Goal: Check status: Check status

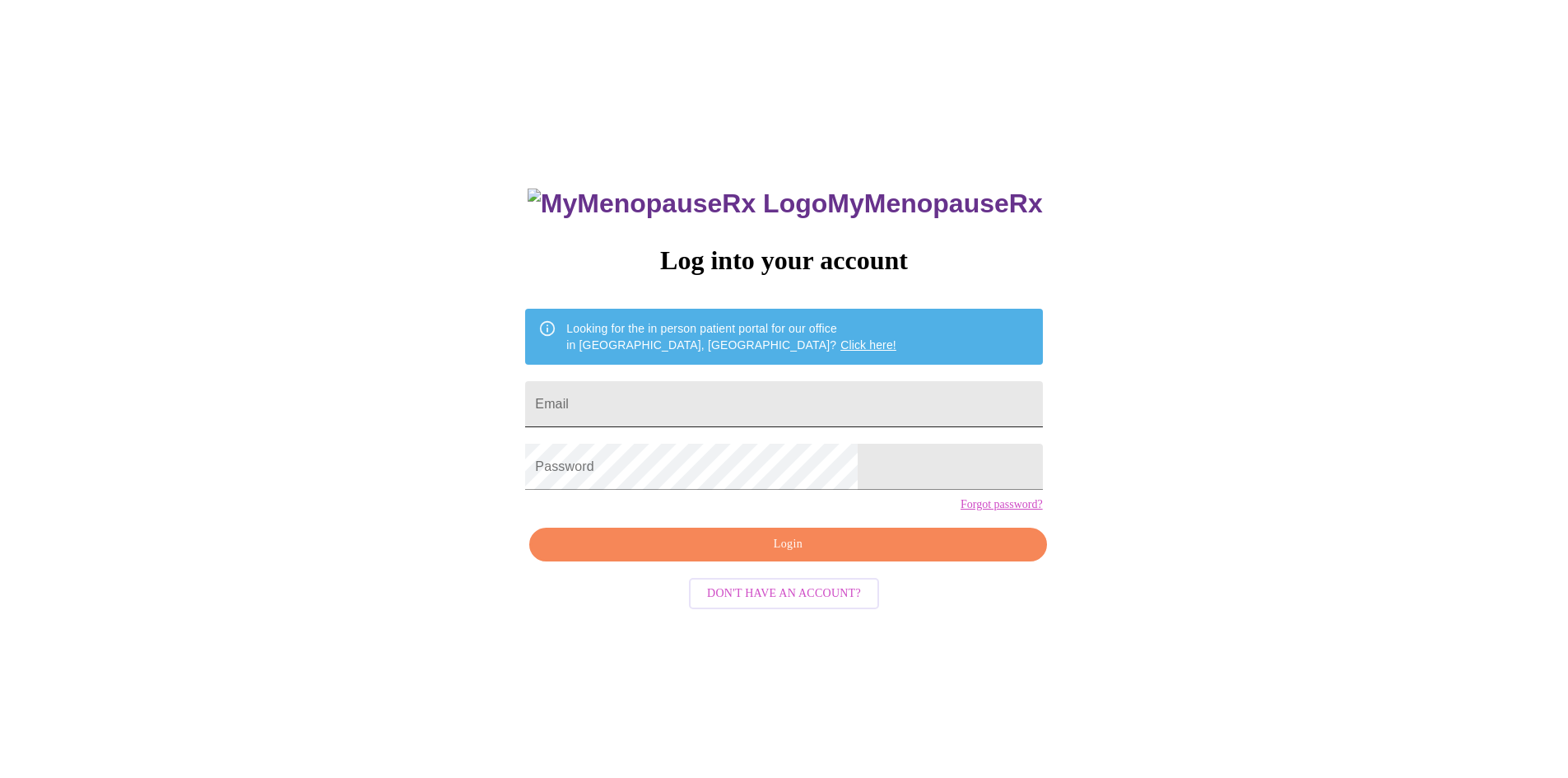
click at [732, 405] on input "Email" at bounding box center [784, 404] width 517 height 47
type input "[EMAIL_ADDRESS][DOMAIN_NAME]"
click at [756, 555] on span "Login" at bounding box center [787, 544] width 479 height 21
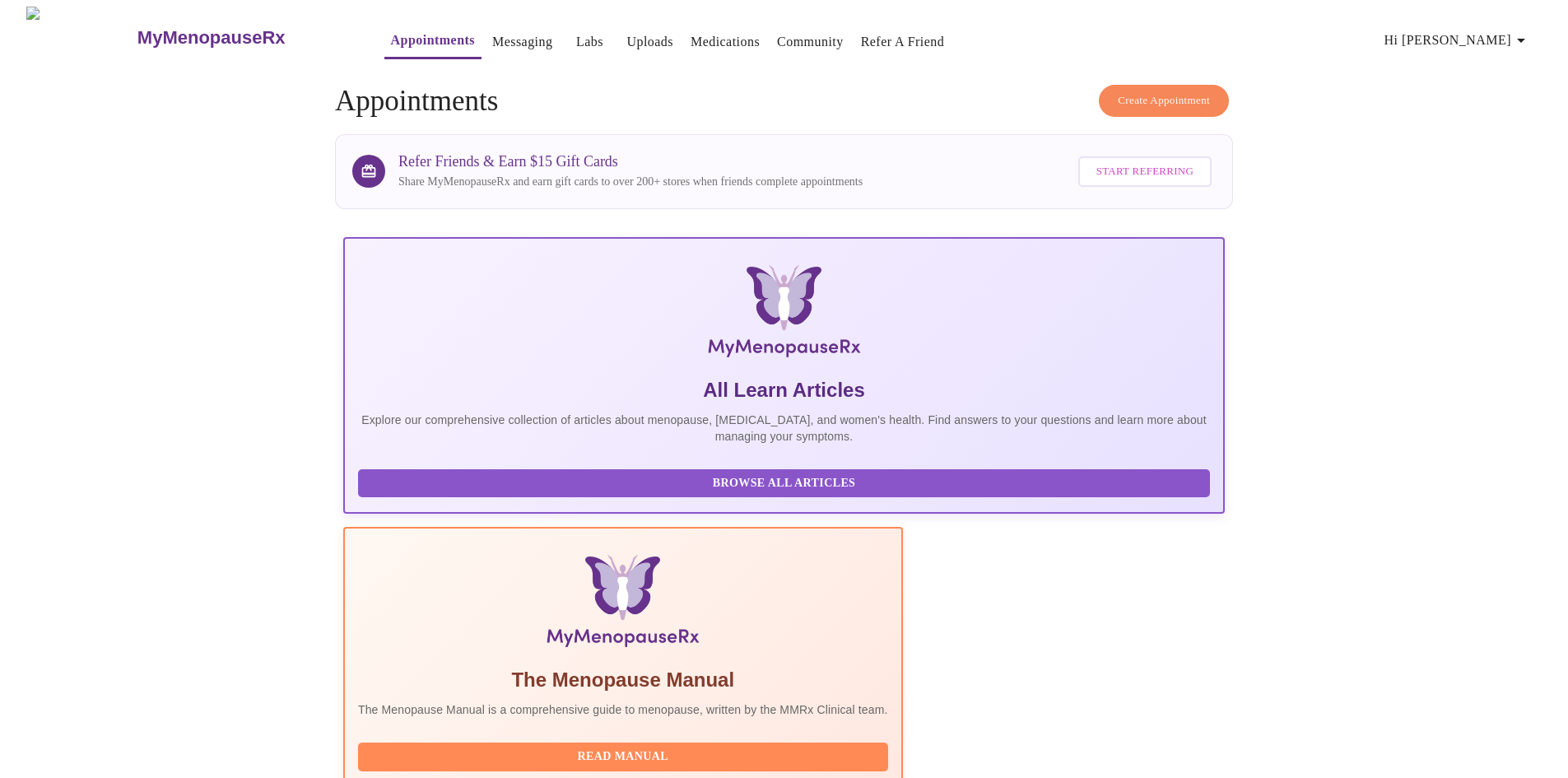
click at [576, 31] on link "Labs" at bounding box center [589, 42] width 27 height 23
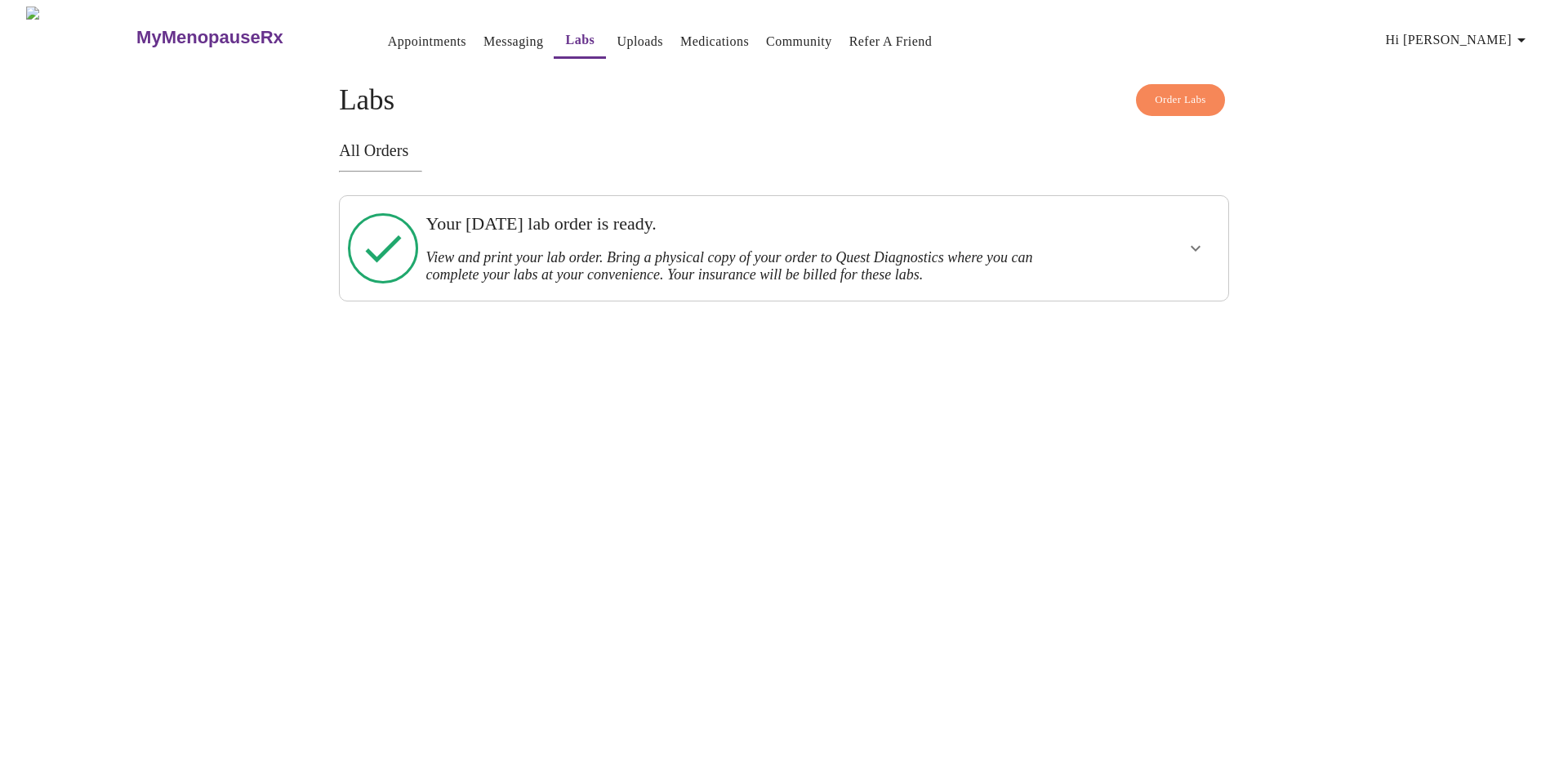
click at [1186, 252] on icon "show more" at bounding box center [1195, 249] width 20 height 20
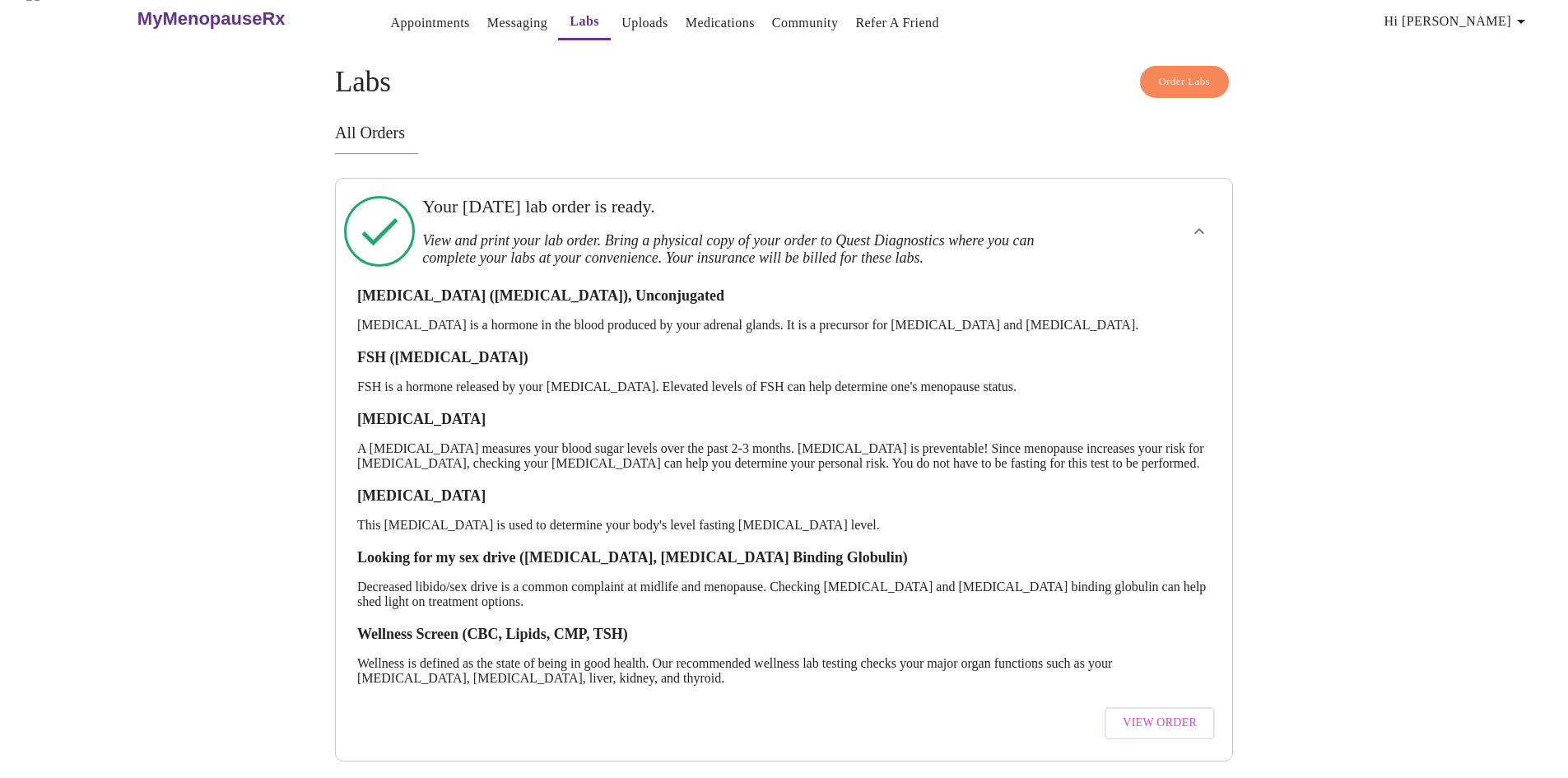
scroll to position [40, 0]
click at [1162, 713] on span "View Order" at bounding box center [1160, 722] width 74 height 21
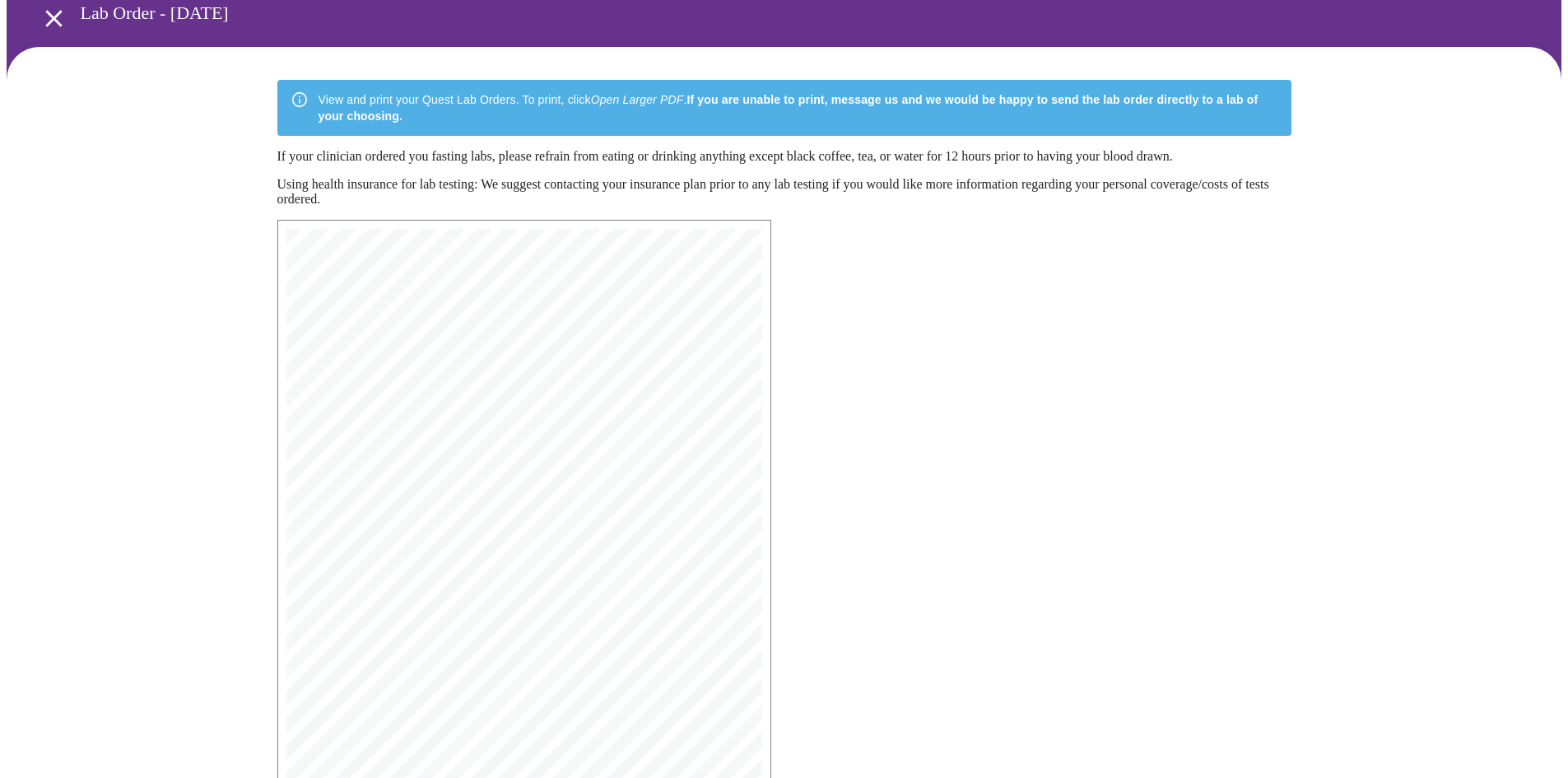
scroll to position [235, 0]
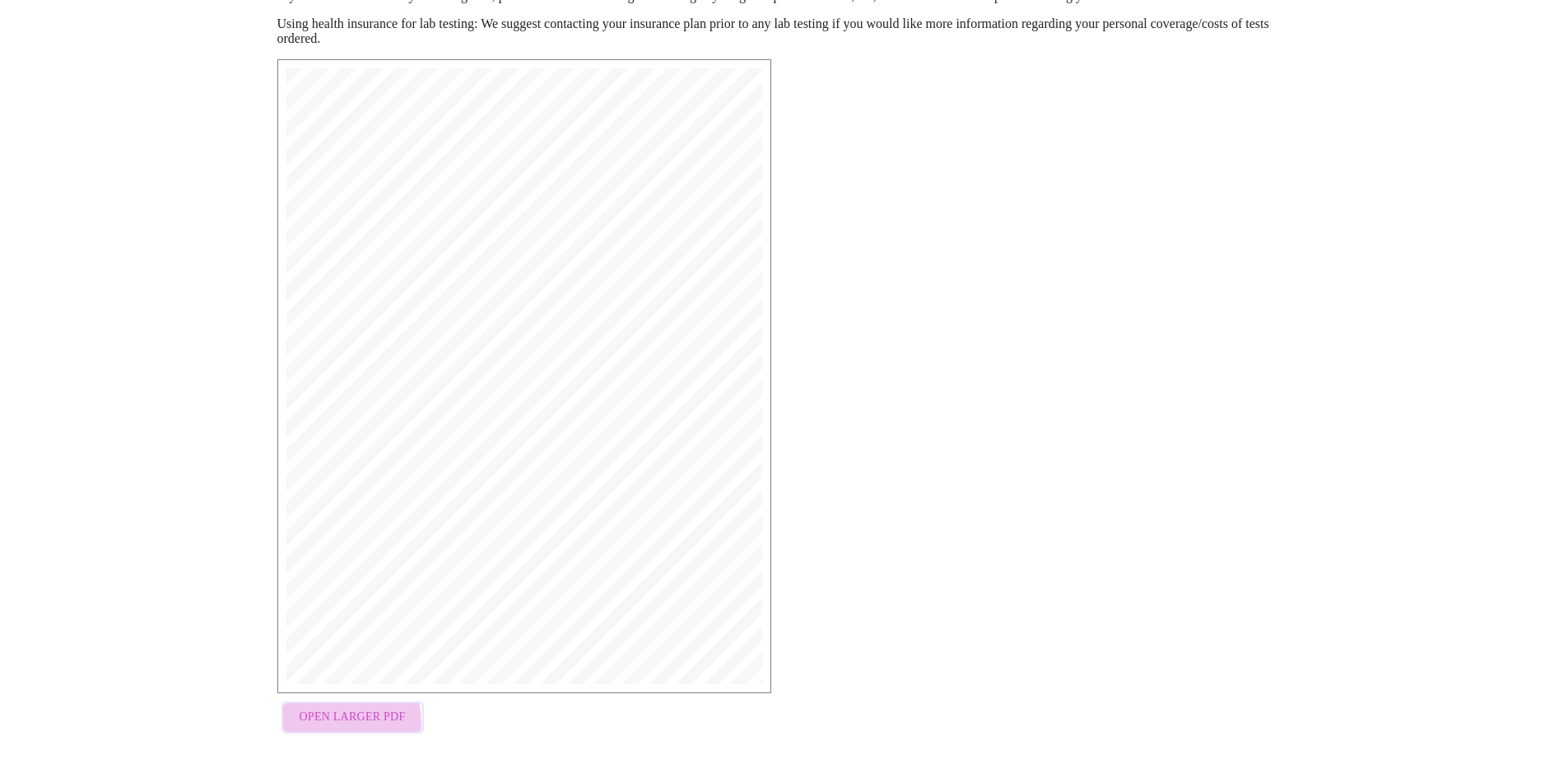
click at [331, 726] on span "Open Larger PDF" at bounding box center [352, 718] width 106 height 21
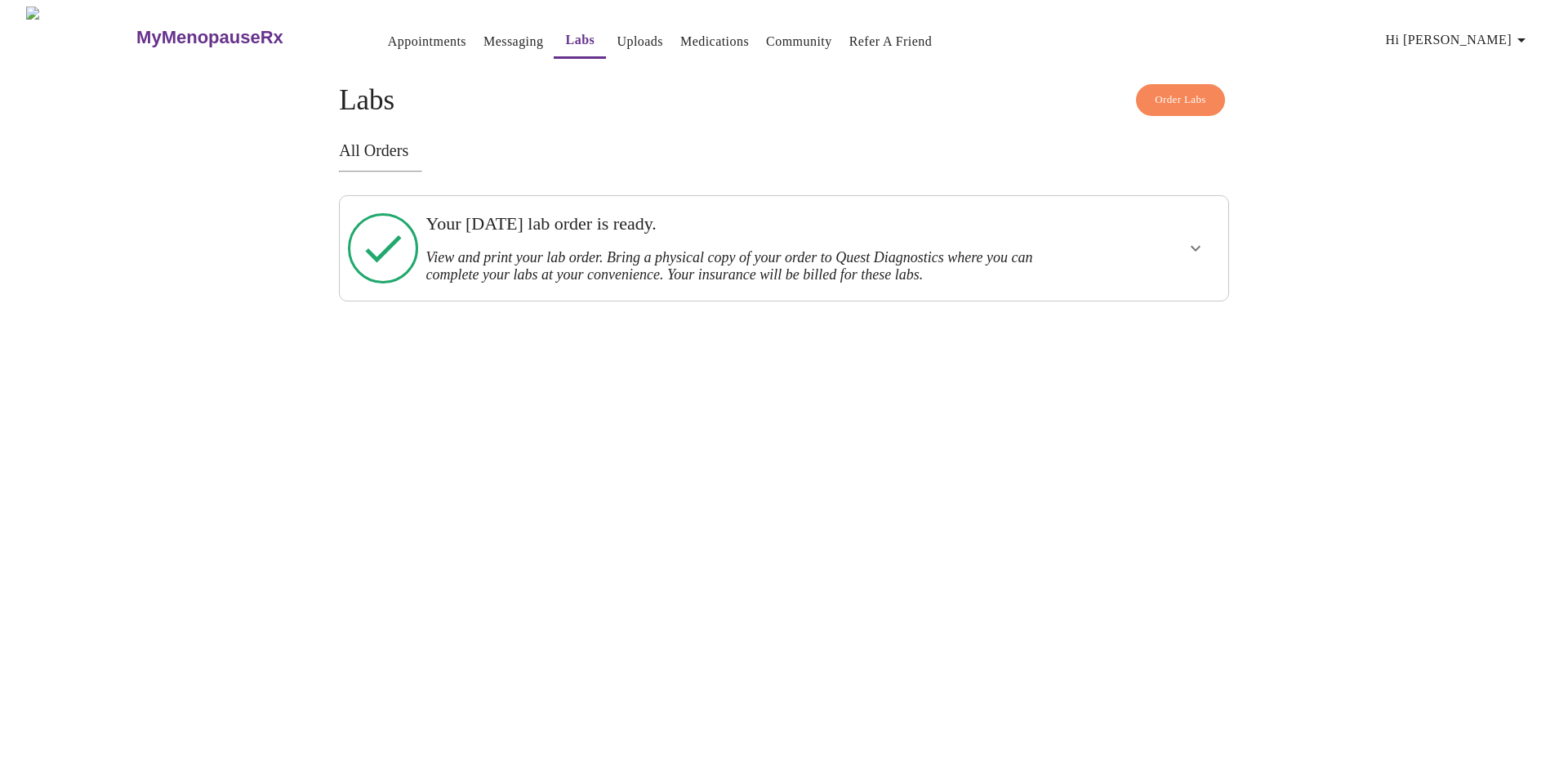
click at [484, 37] on link "Messaging" at bounding box center [513, 41] width 60 height 23
click at [1191, 246] on icon "show more" at bounding box center [1195, 249] width 20 height 20
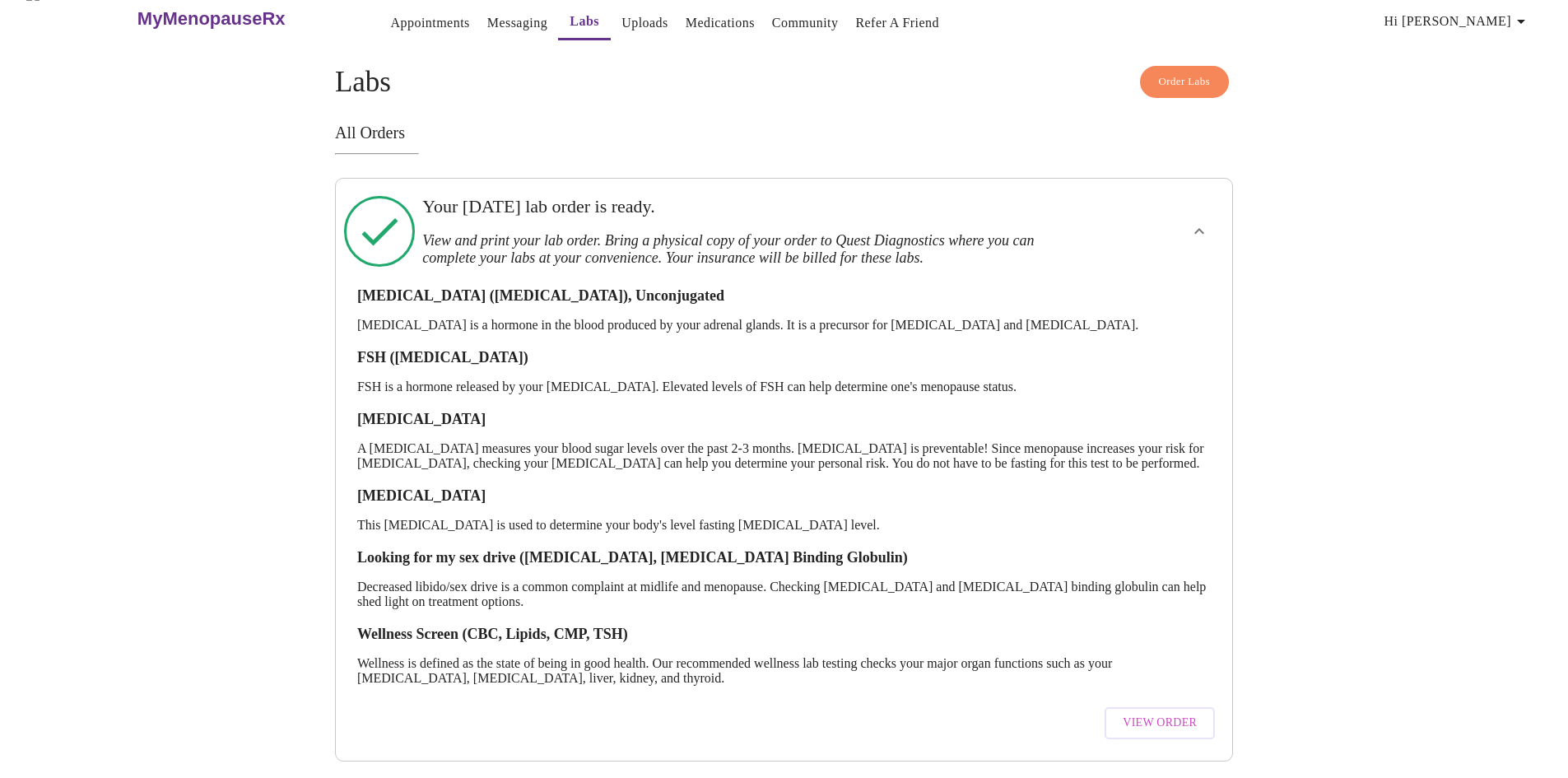
scroll to position [40, 0]
click at [1167, 713] on span "View Order" at bounding box center [1160, 722] width 74 height 21
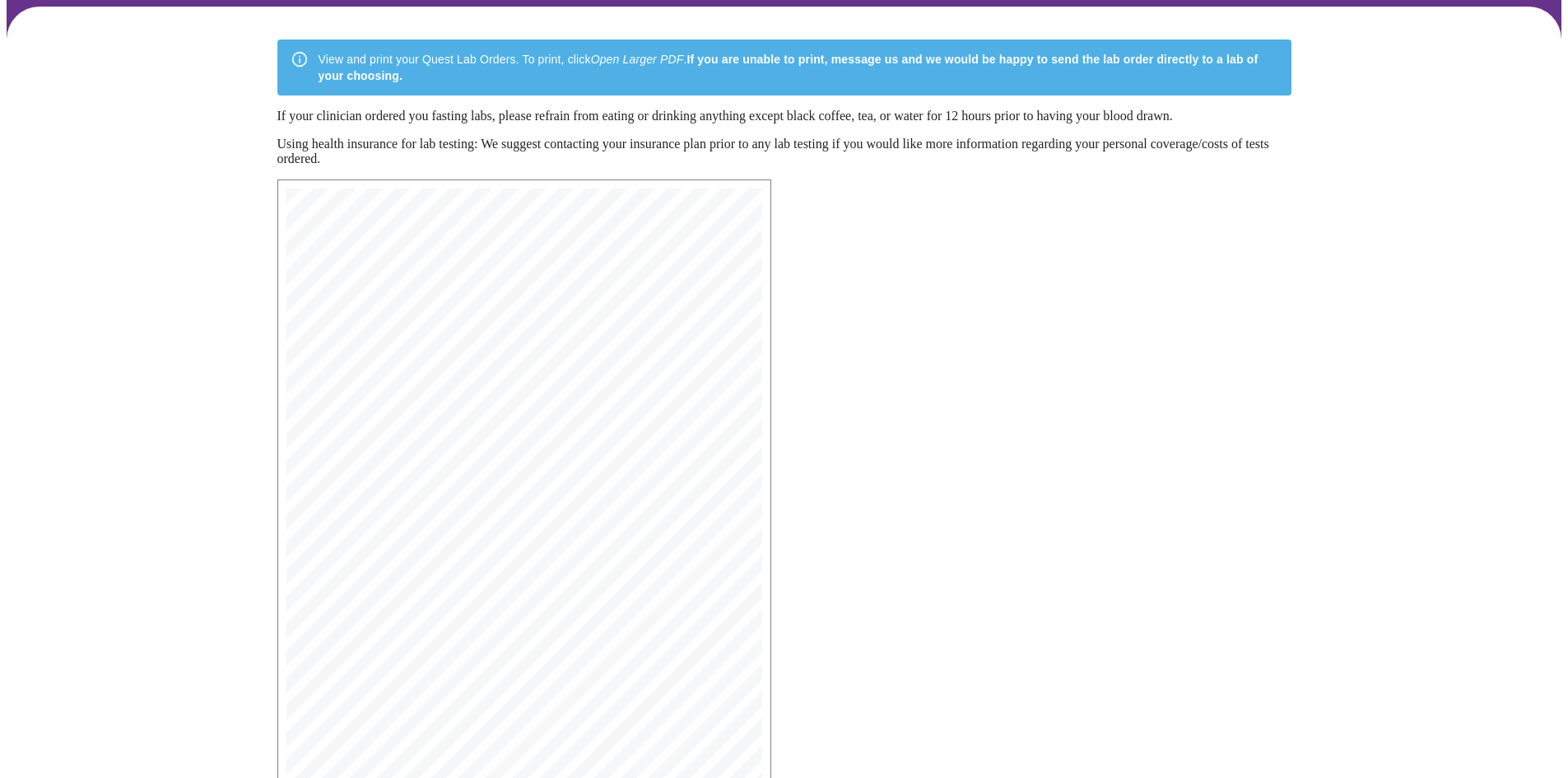
scroll to position [235, 0]
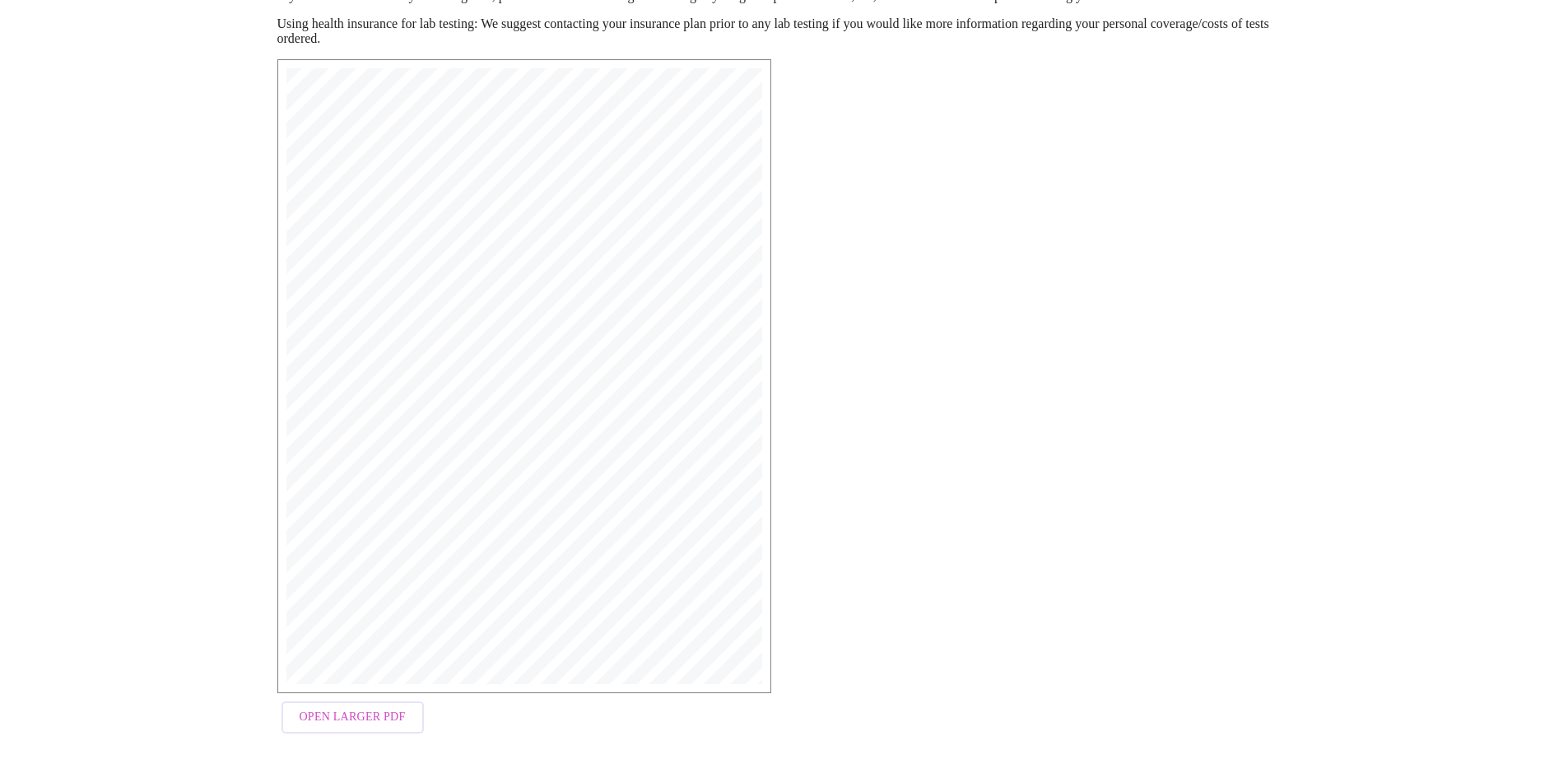
click at [369, 722] on span "Open Larger PDF" at bounding box center [352, 718] width 106 height 21
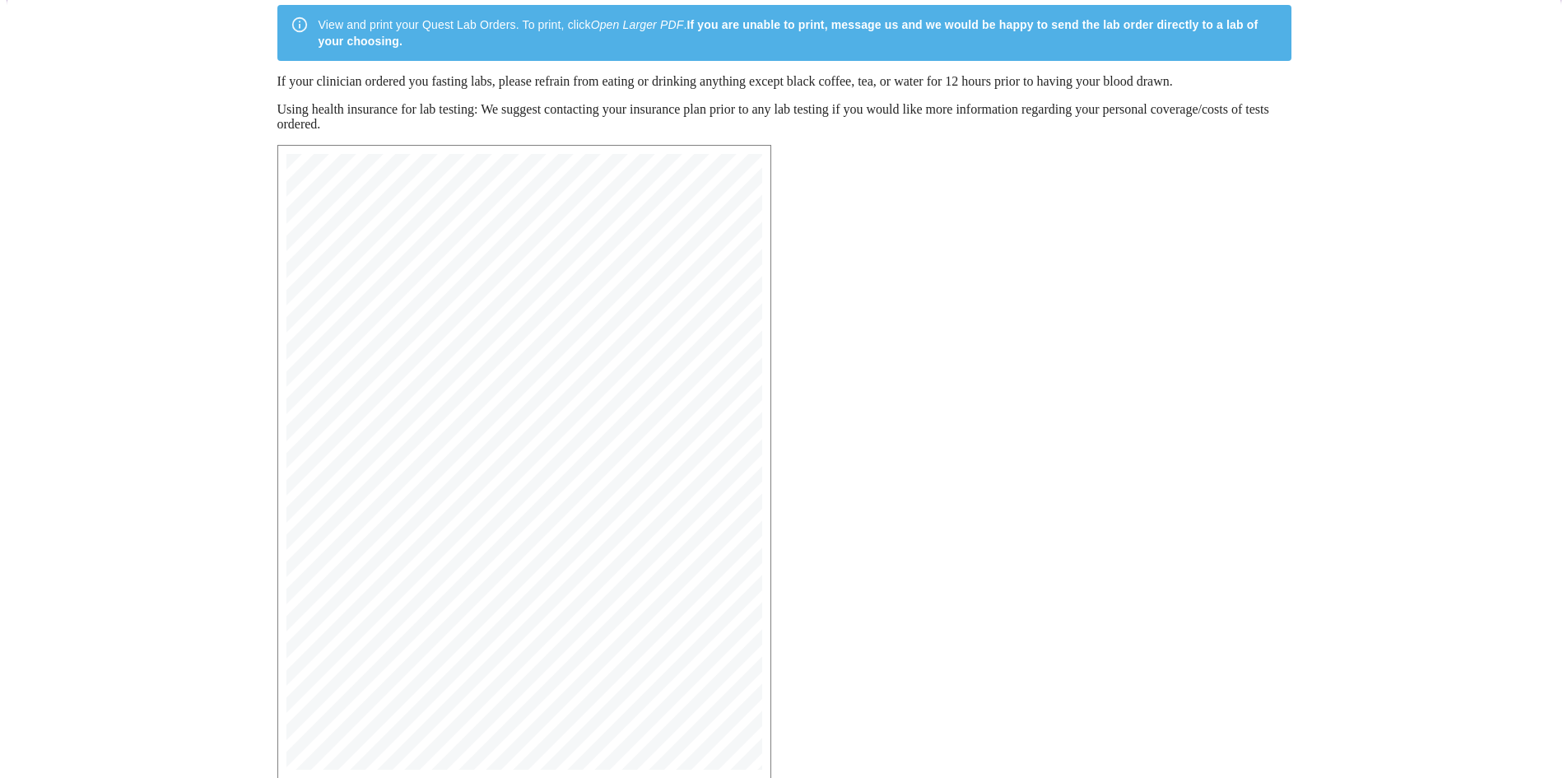
scroll to position [0, 0]
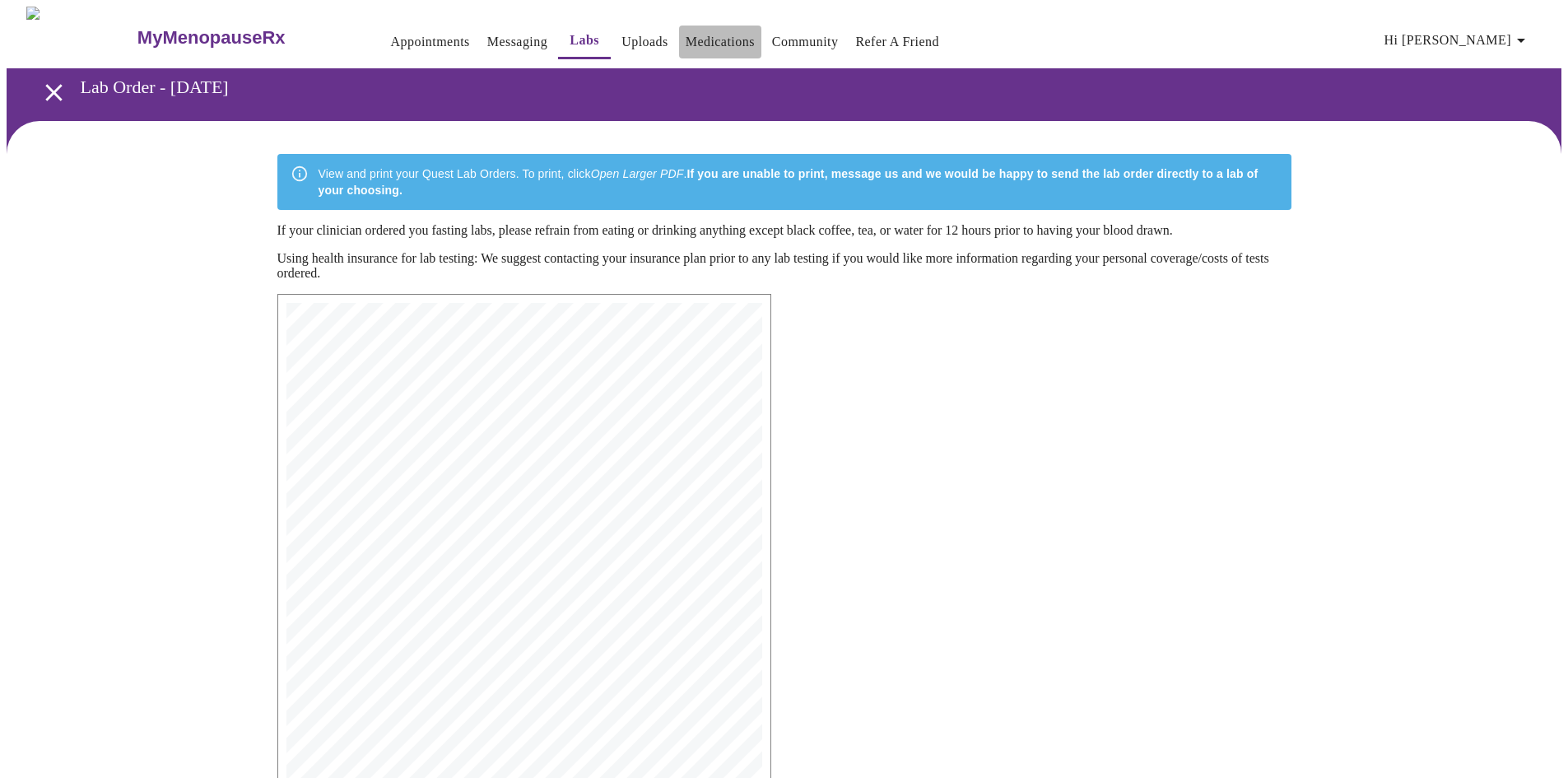
click at [686, 34] on link "Medications" at bounding box center [721, 42] width 69 height 23
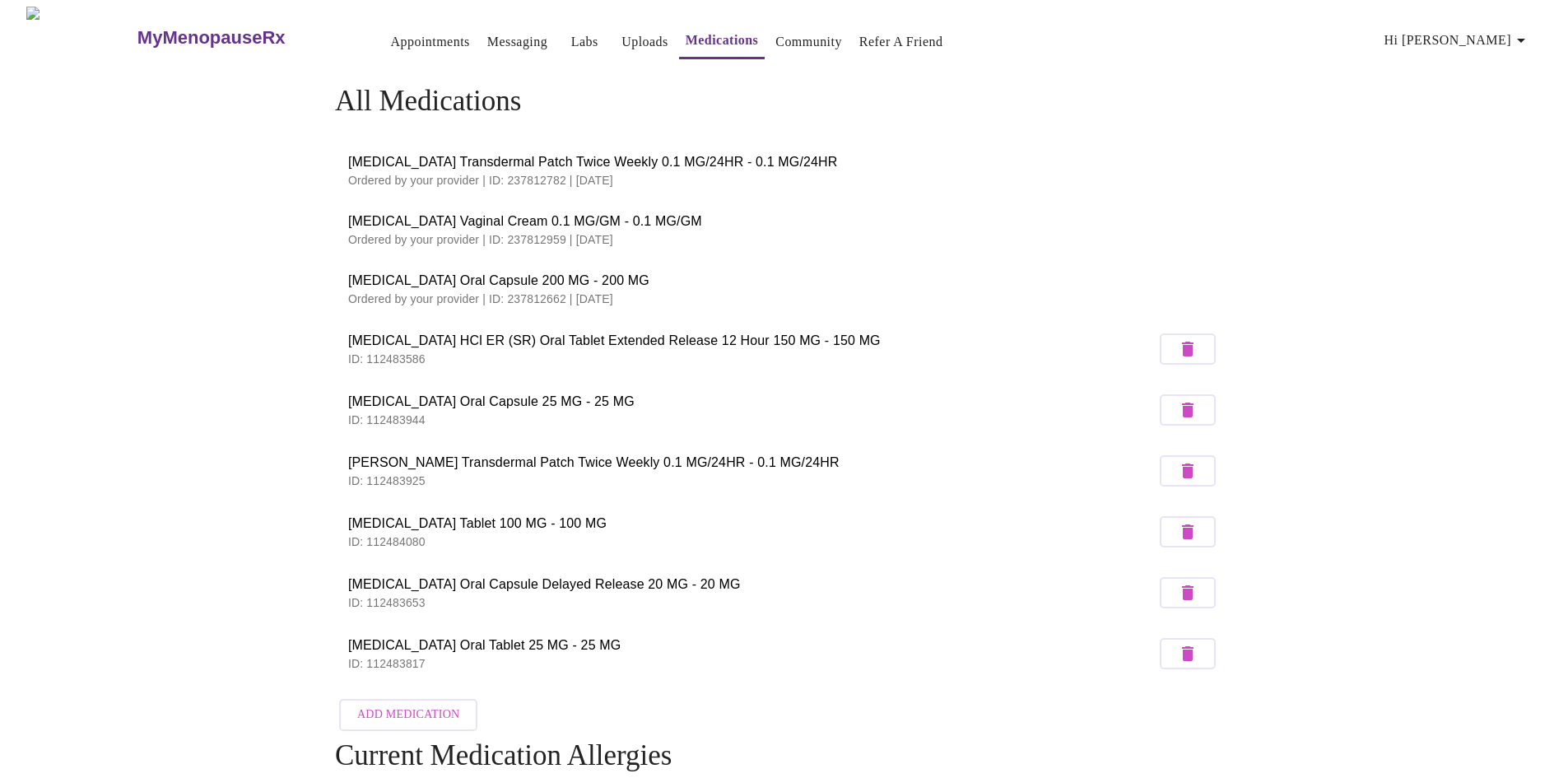
click at [392, 38] on link "Appointments" at bounding box center [431, 42] width 79 height 23
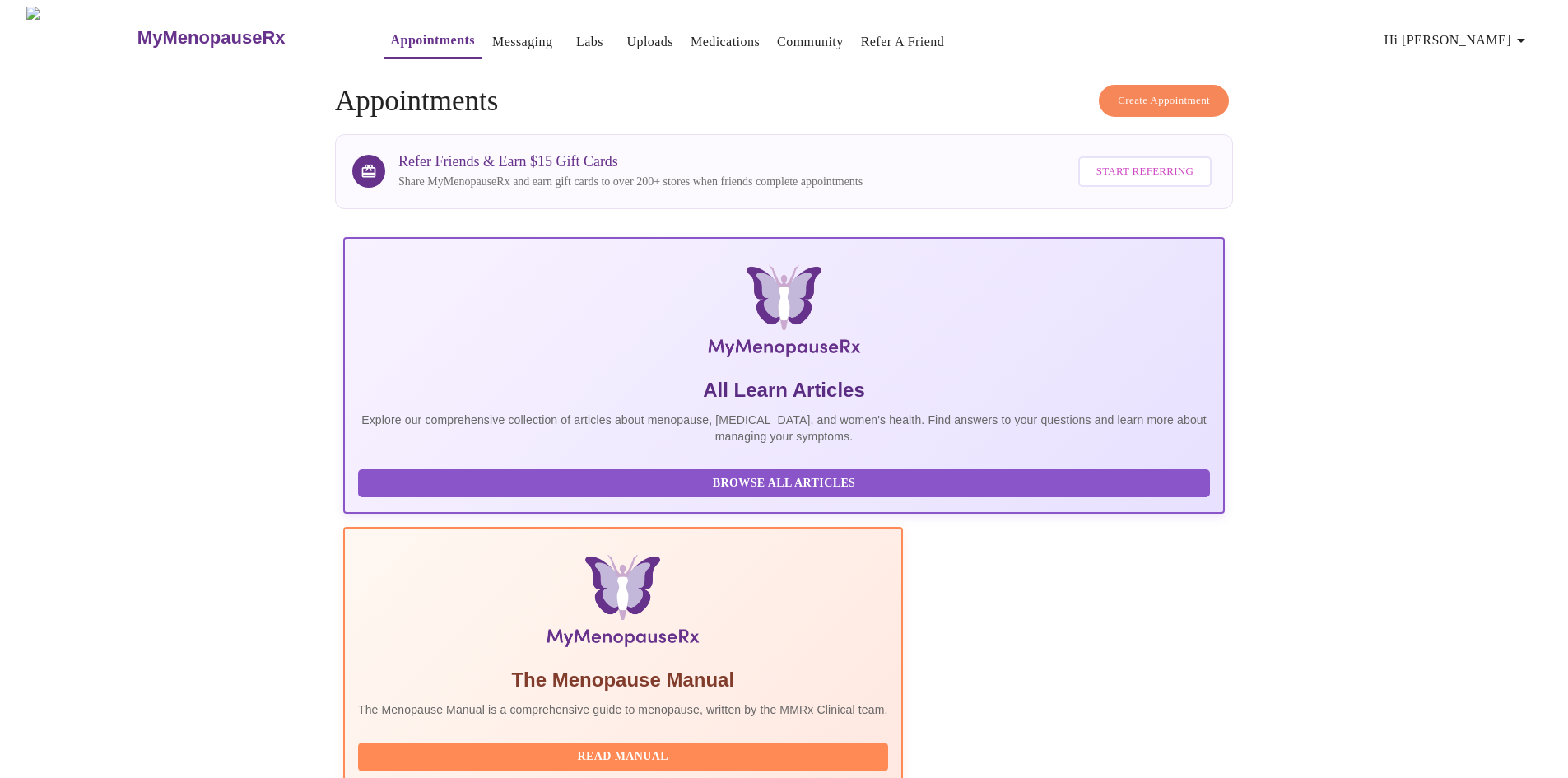
click at [493, 38] on link "Messaging" at bounding box center [522, 42] width 60 height 23
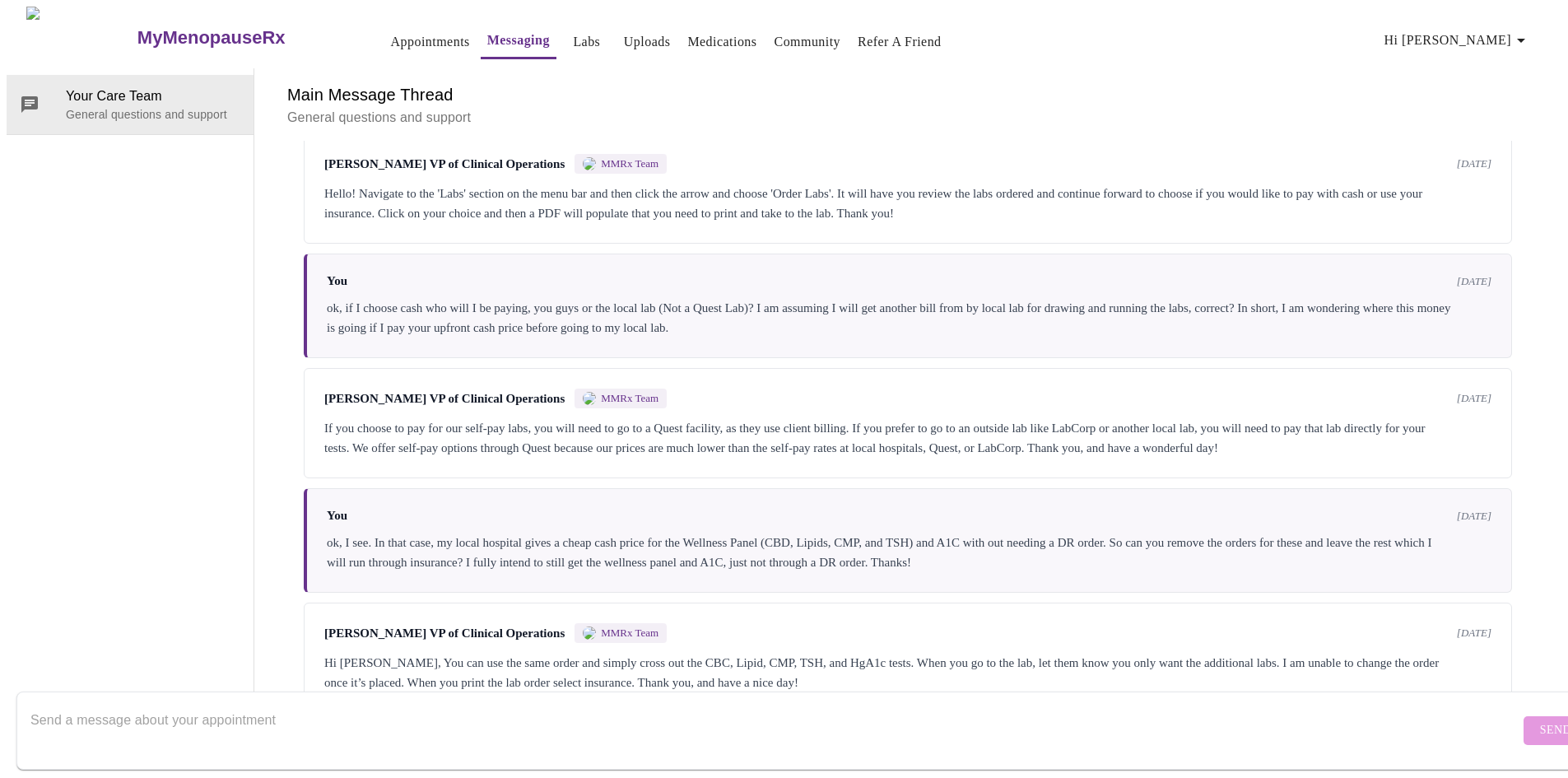
scroll to position [949, 0]
